Goal: Information Seeking & Learning: Learn about a topic

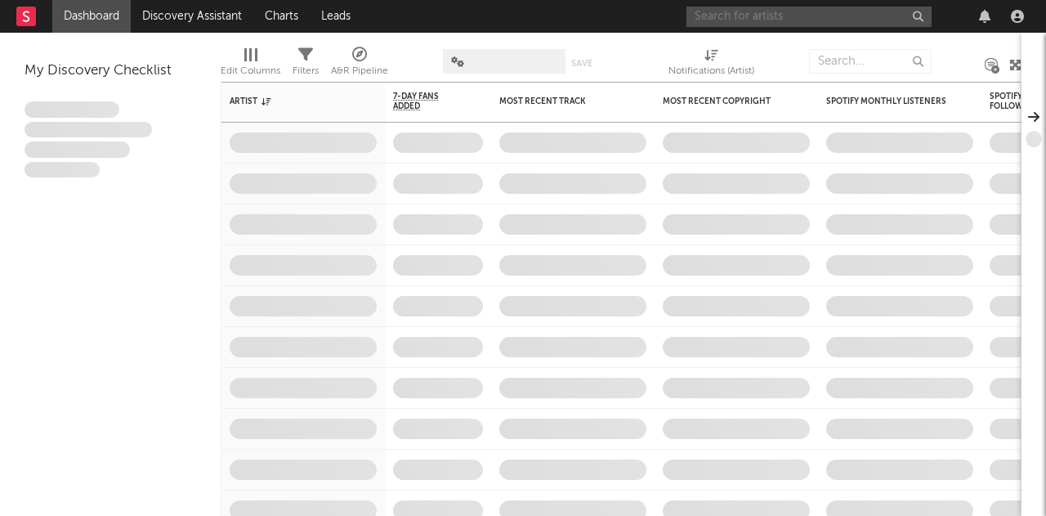
click at [802, 20] on input "text" at bounding box center [809, 17] width 245 height 20
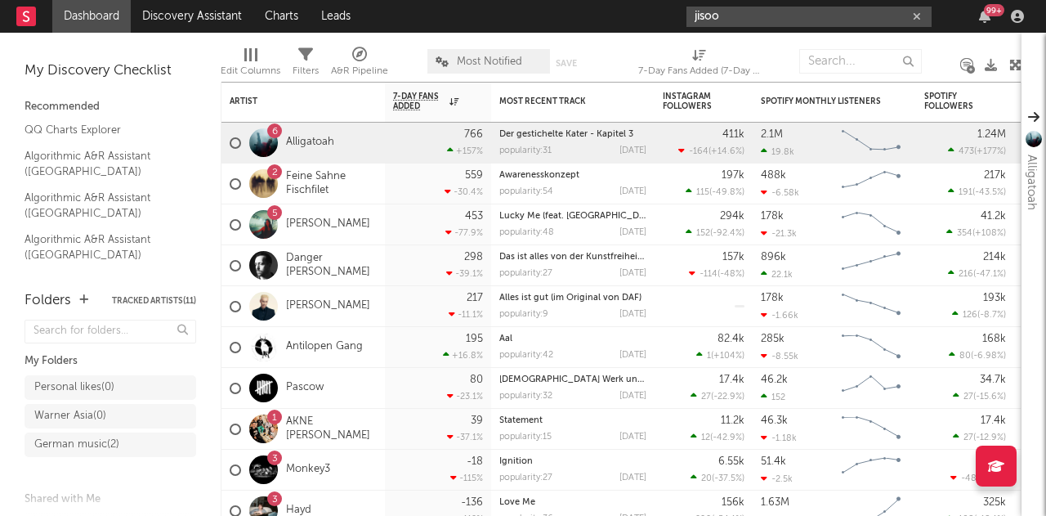
click at [724, 11] on input "jisoo" at bounding box center [809, 17] width 245 height 20
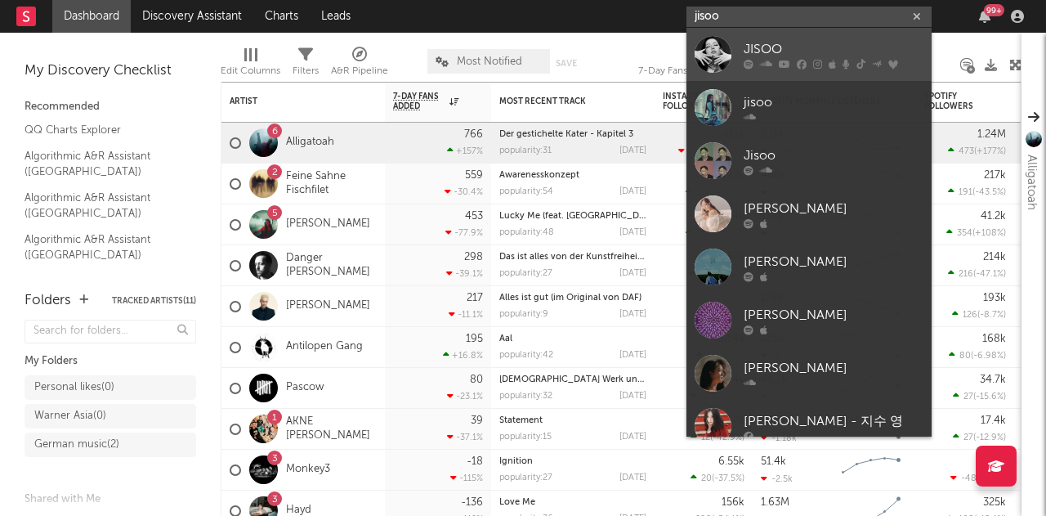
type input "jisoo"
click at [721, 56] on div at bounding box center [713, 54] width 37 height 37
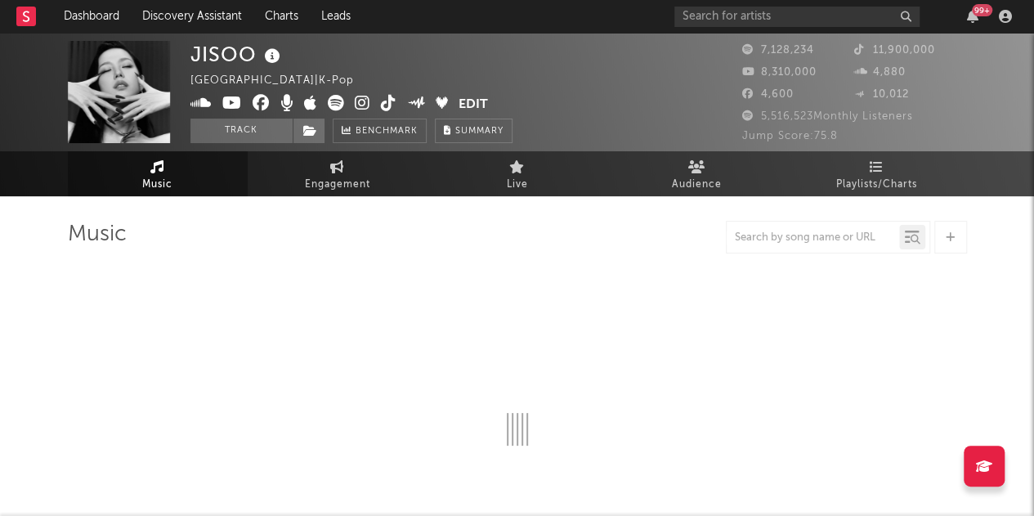
select select "6m"
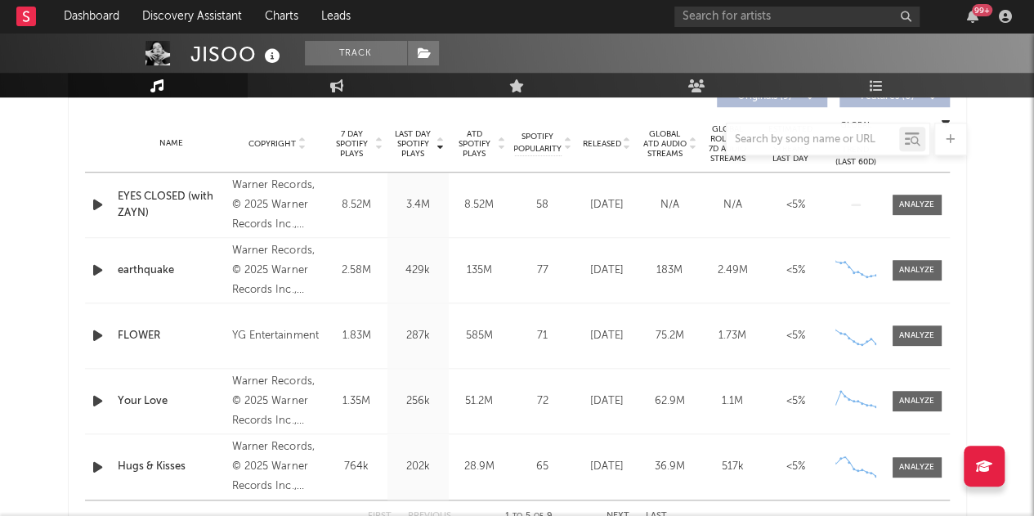
scroll to position [654, 0]
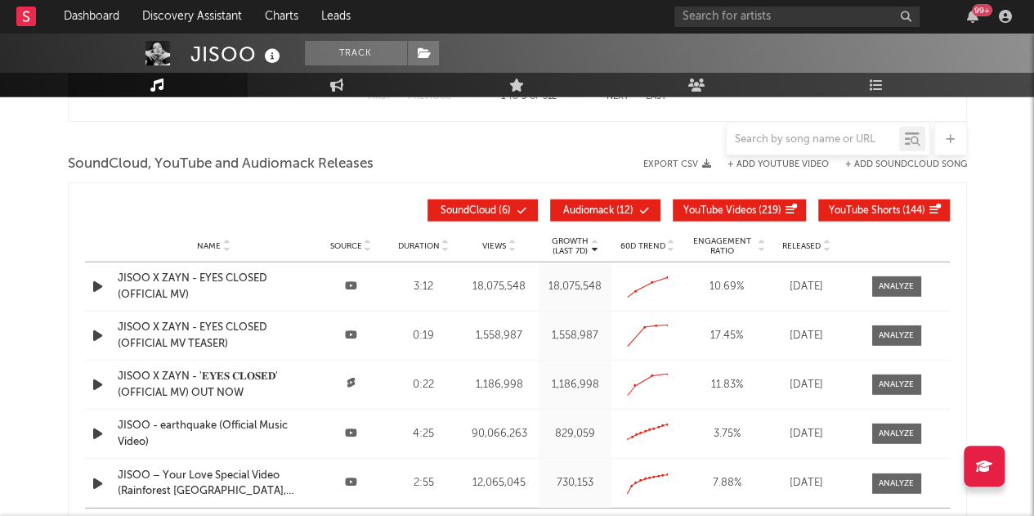
scroll to position [1880, 0]
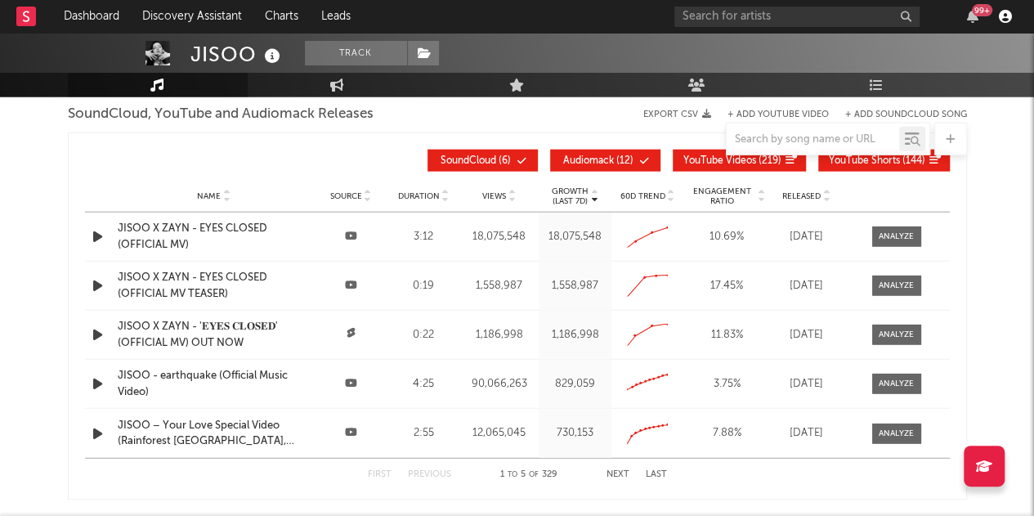
click at [1007, 17] on icon "button" at bounding box center [1005, 16] width 13 height 13
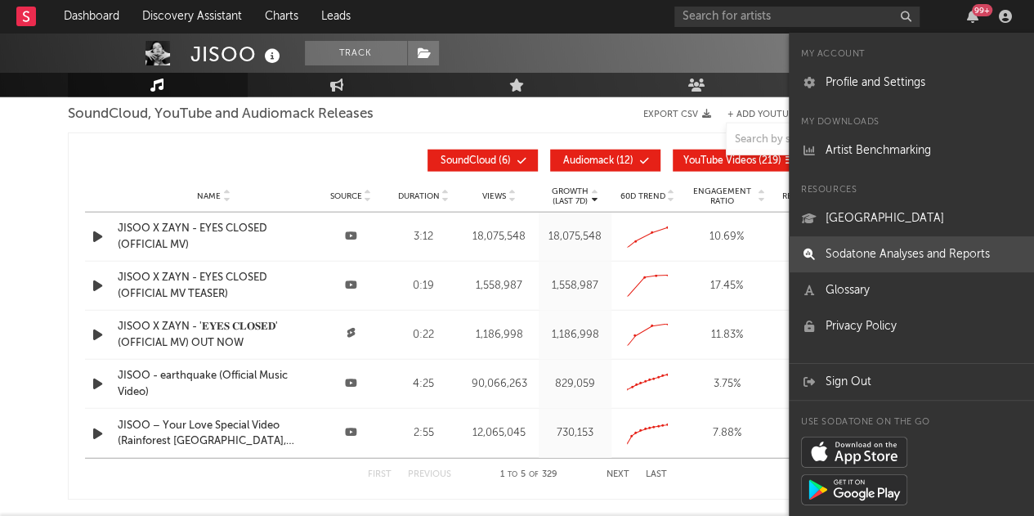
click at [902, 256] on link "Sodatone Analyses and Reports" at bounding box center [911, 254] width 245 height 36
click at [310, 162] on div at bounding box center [256, 161] width 342 height 22
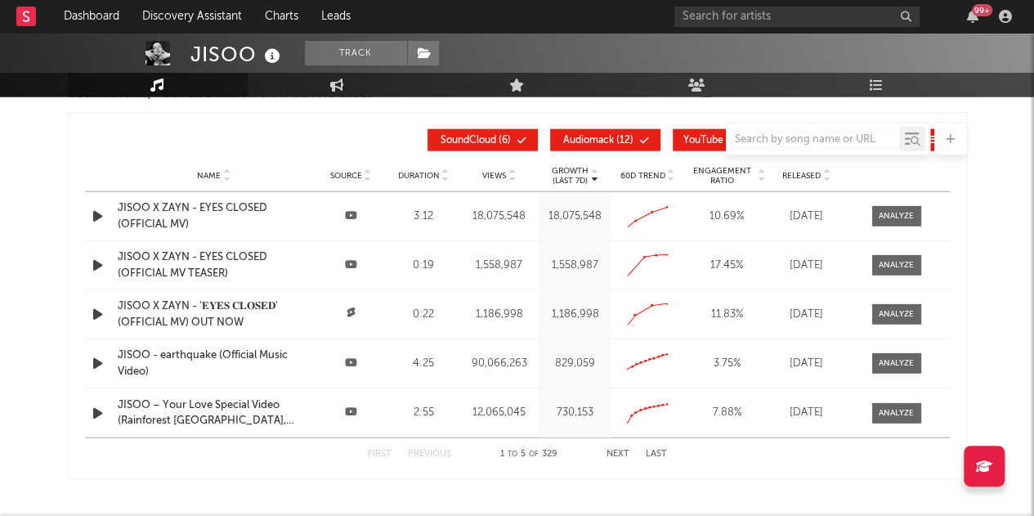
scroll to position [1819, 0]
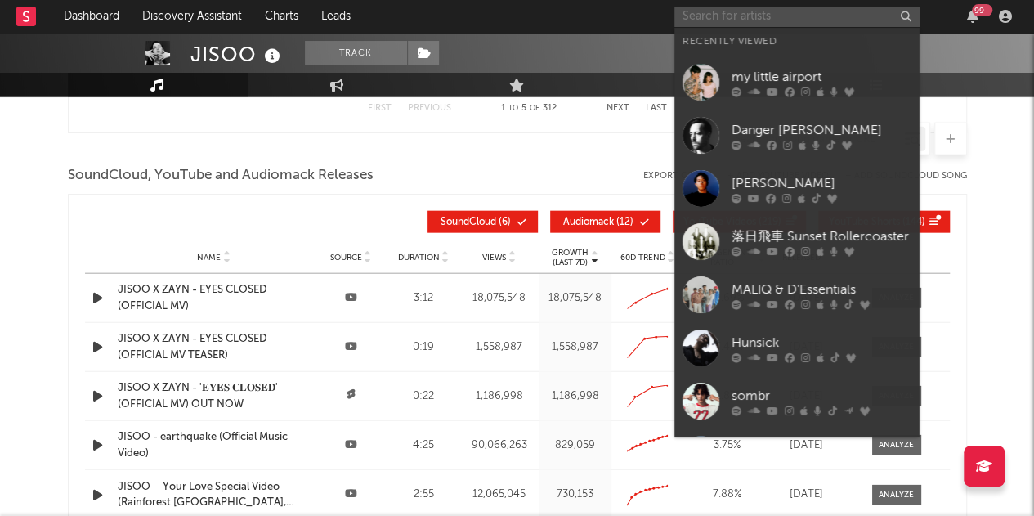
click at [742, 14] on input "text" at bounding box center [796, 17] width 245 height 20
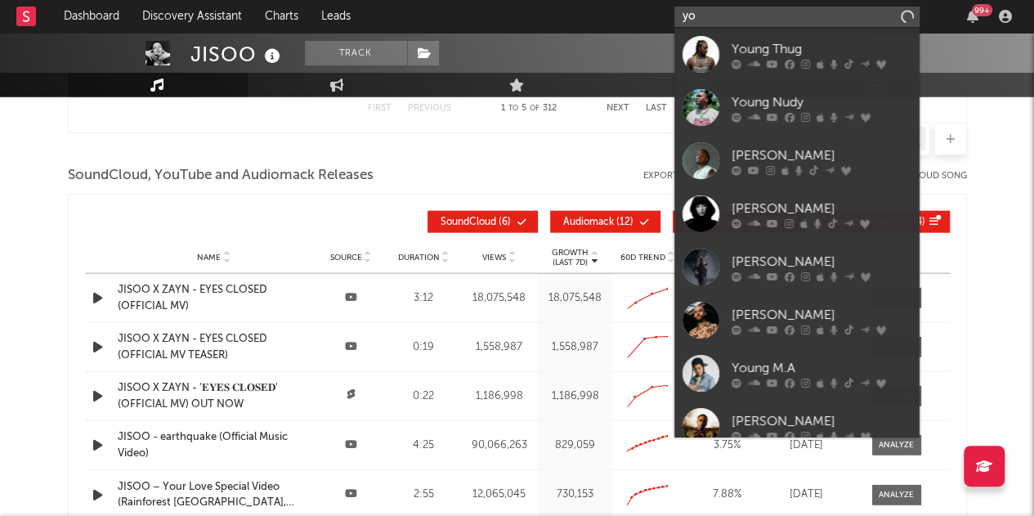
type input "y"
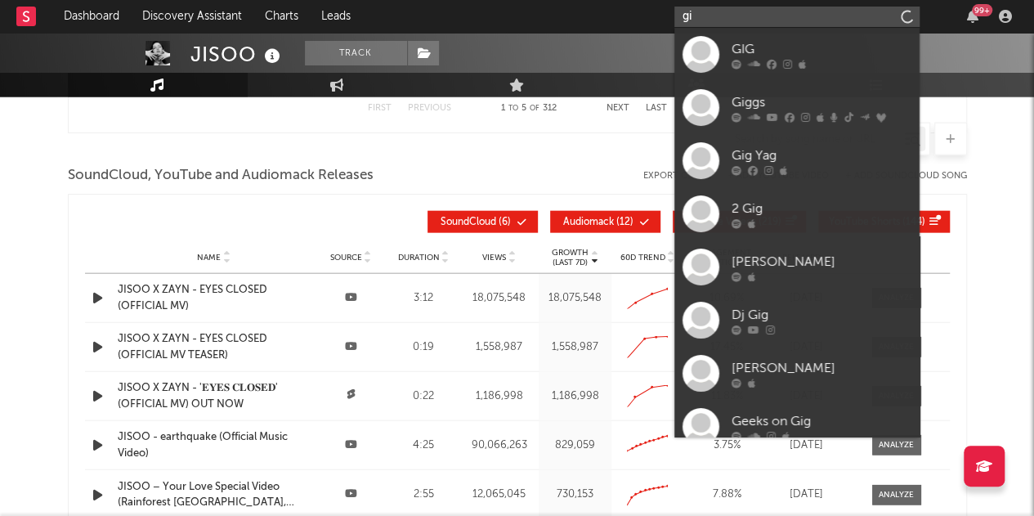
type input "g"
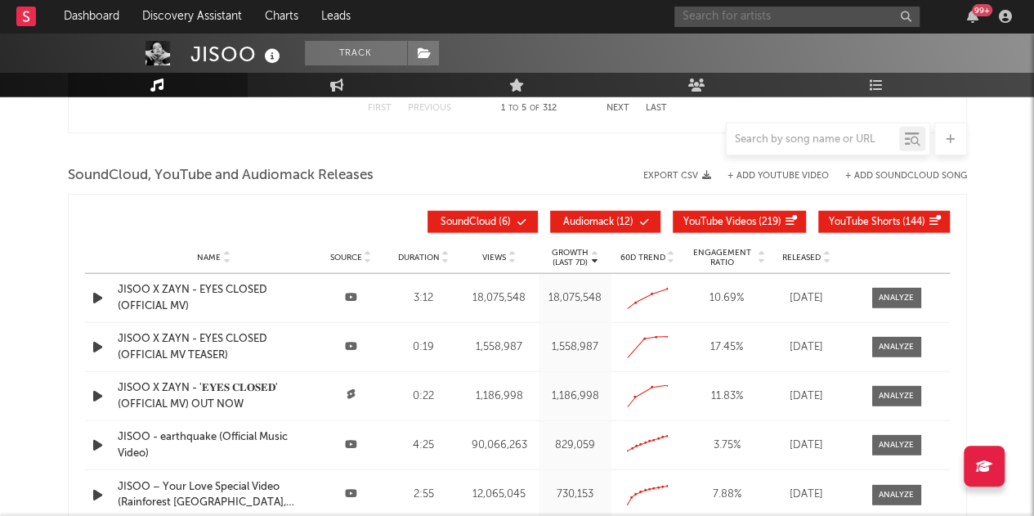
click at [696, 21] on input "text" at bounding box center [796, 17] width 245 height 20
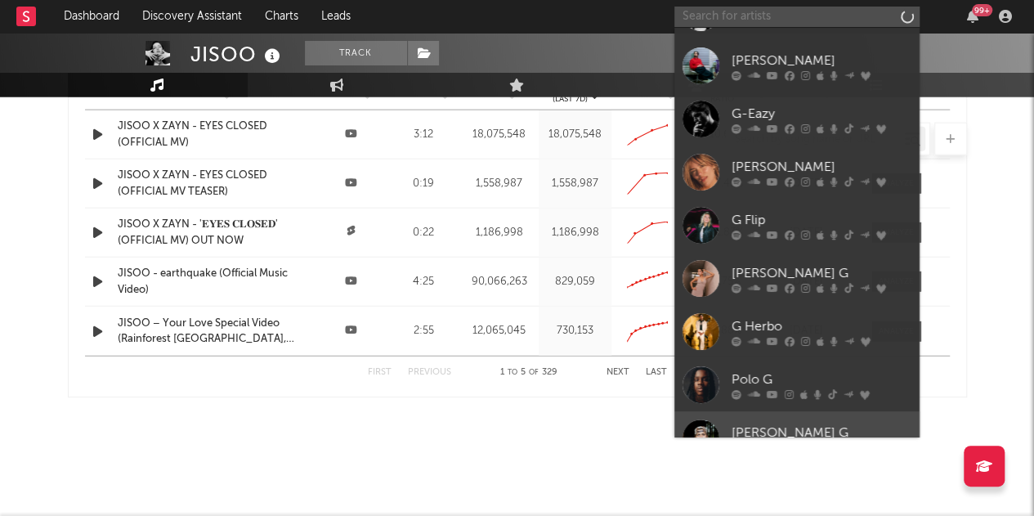
scroll to position [0, 0]
